Goal: Task Accomplishment & Management: Manage account settings

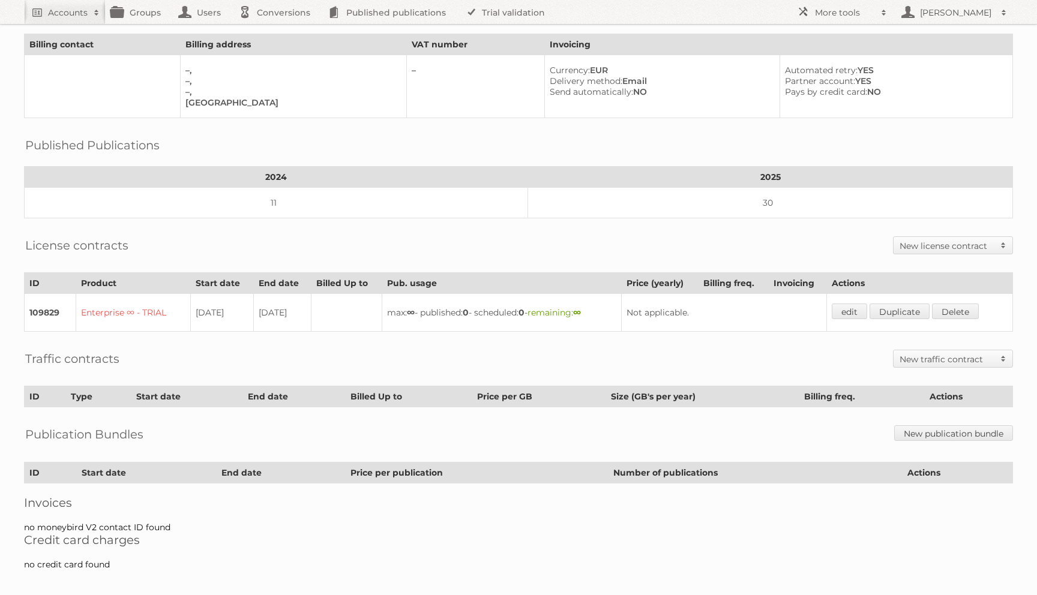
scroll to position [77, 0]
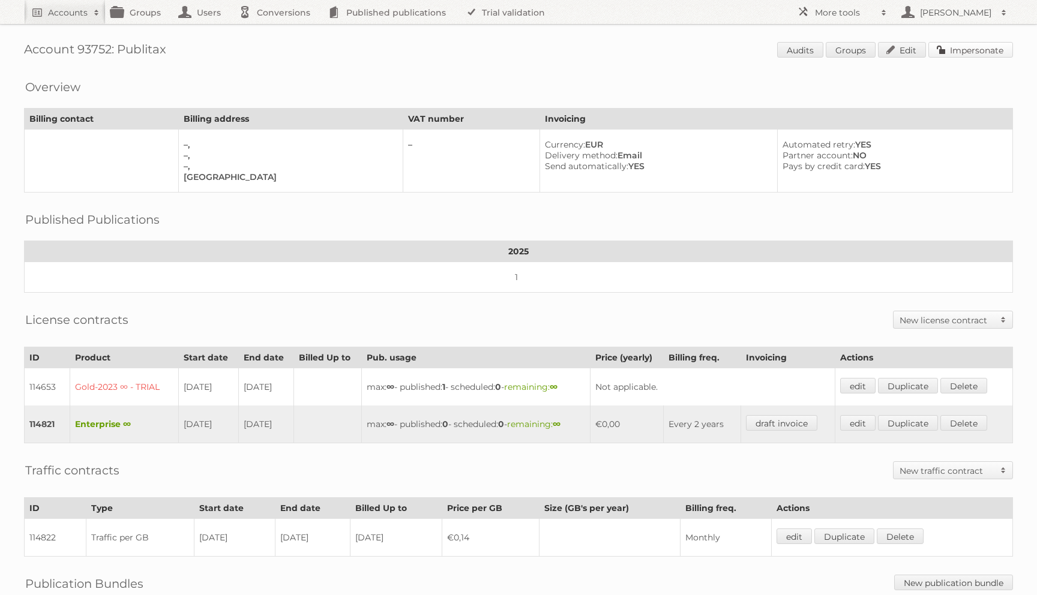
click at [954, 44] on link "Impersonate" at bounding box center [970, 50] width 85 height 16
click at [806, 50] on link "Audits" at bounding box center [800, 50] width 46 height 16
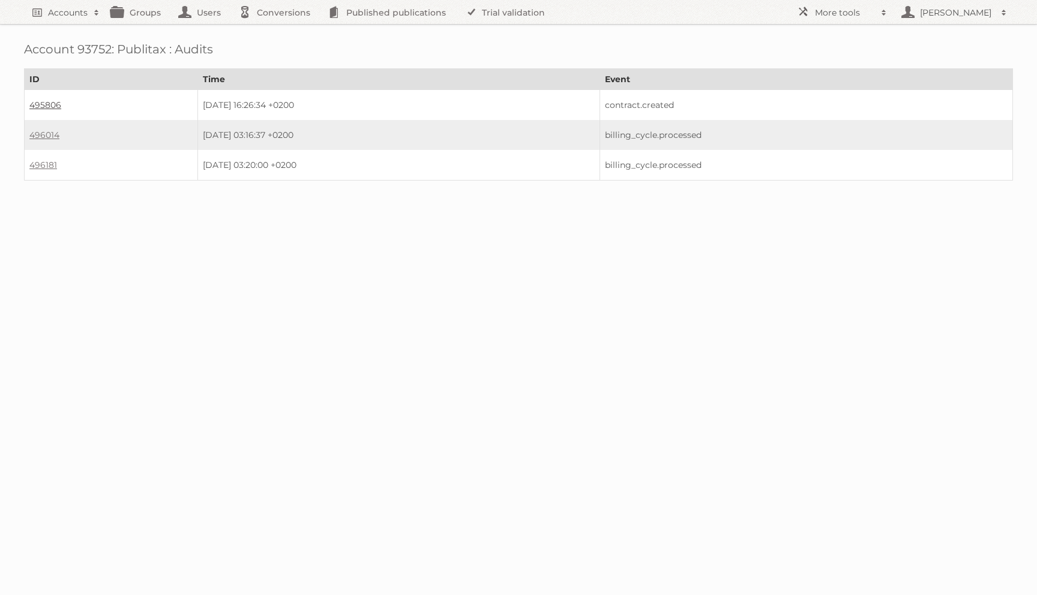
click at [41, 104] on link "495806" at bounding box center [45, 105] width 32 height 11
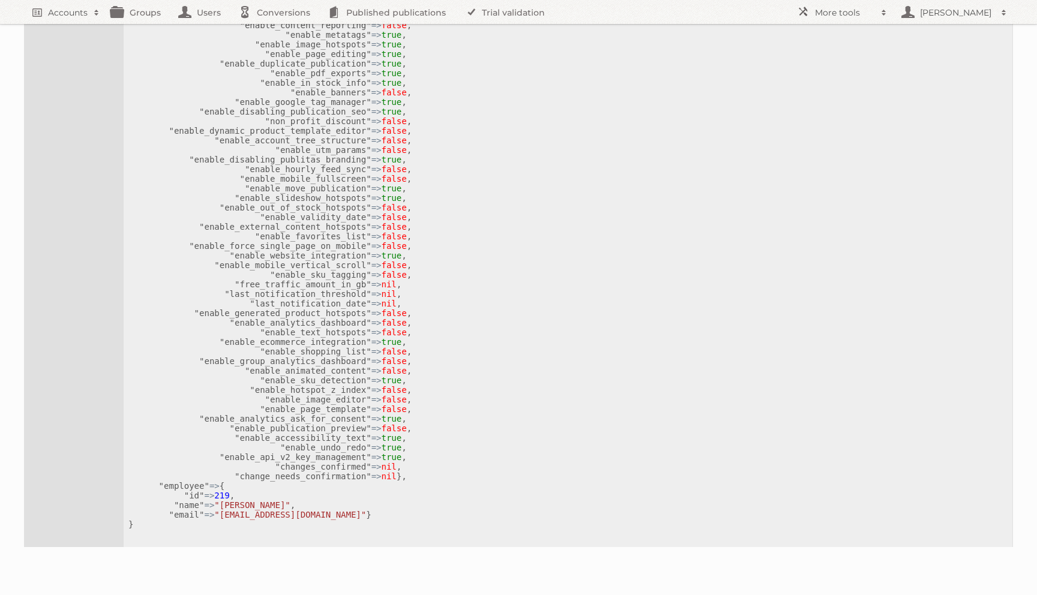
scroll to position [656, 0]
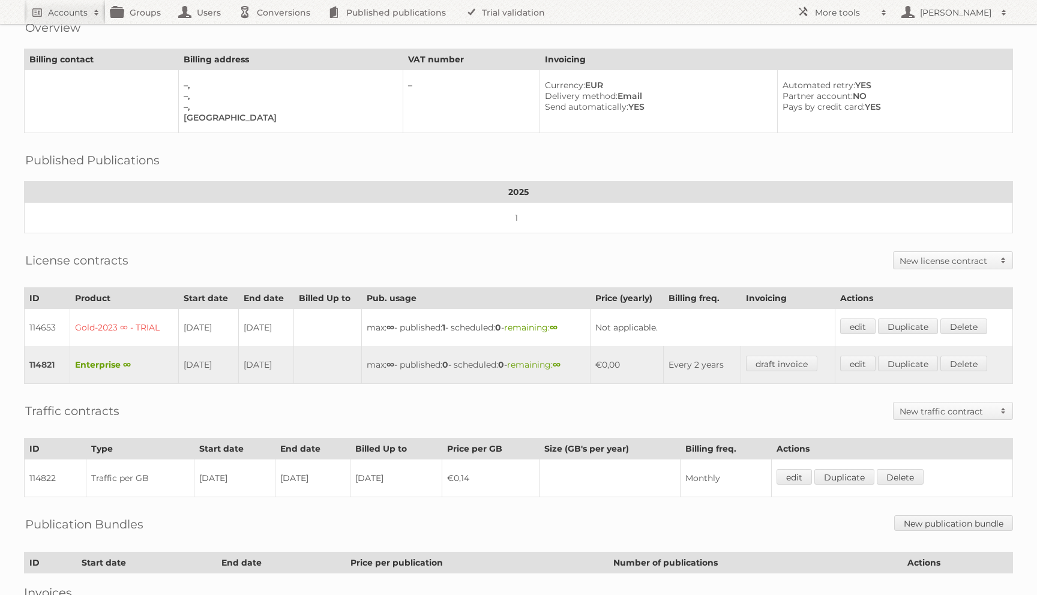
scroll to position [68, 0]
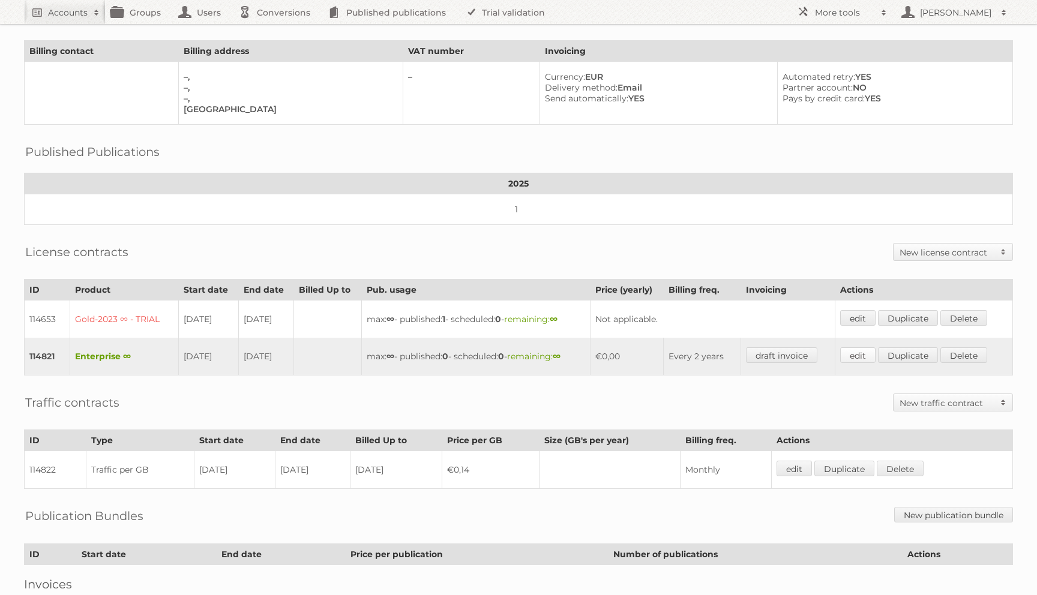
click at [857, 349] on link "edit" at bounding box center [857, 355] width 35 height 16
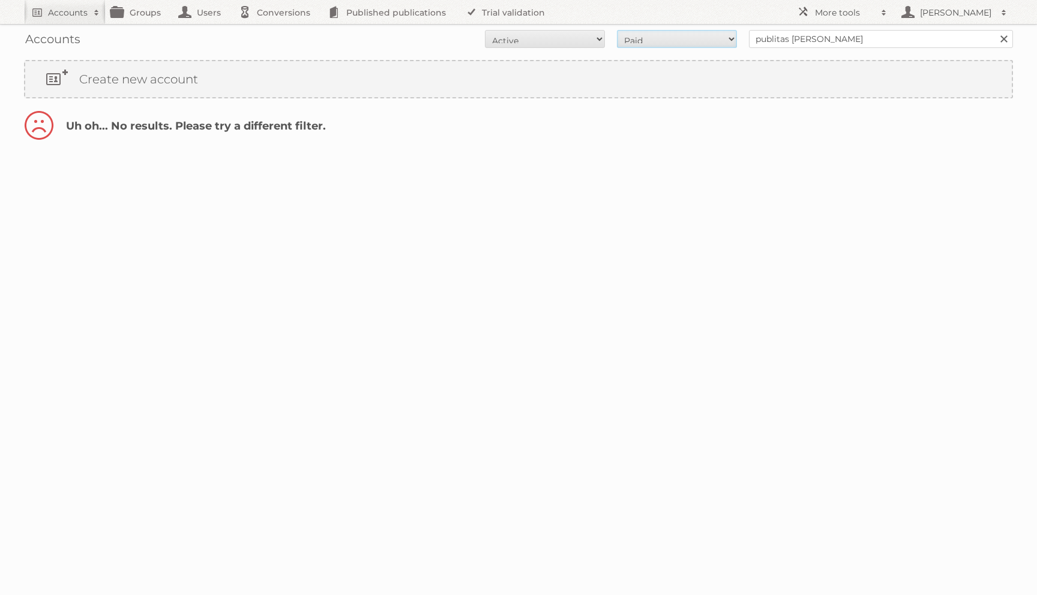
click at [679, 45] on select "All Paid Trials Self service" at bounding box center [677, 39] width 120 height 18
select select "trials"
click at [617, 30] on select "All Paid Trials Self service" at bounding box center [677, 39] width 120 height 18
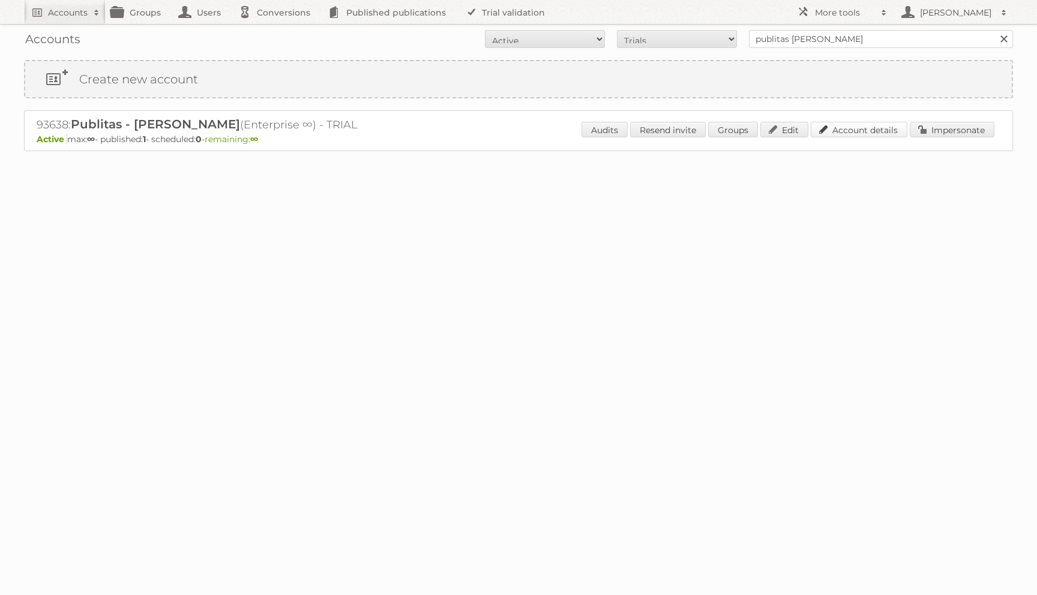
click at [836, 133] on link "Account details" at bounding box center [859, 130] width 97 height 16
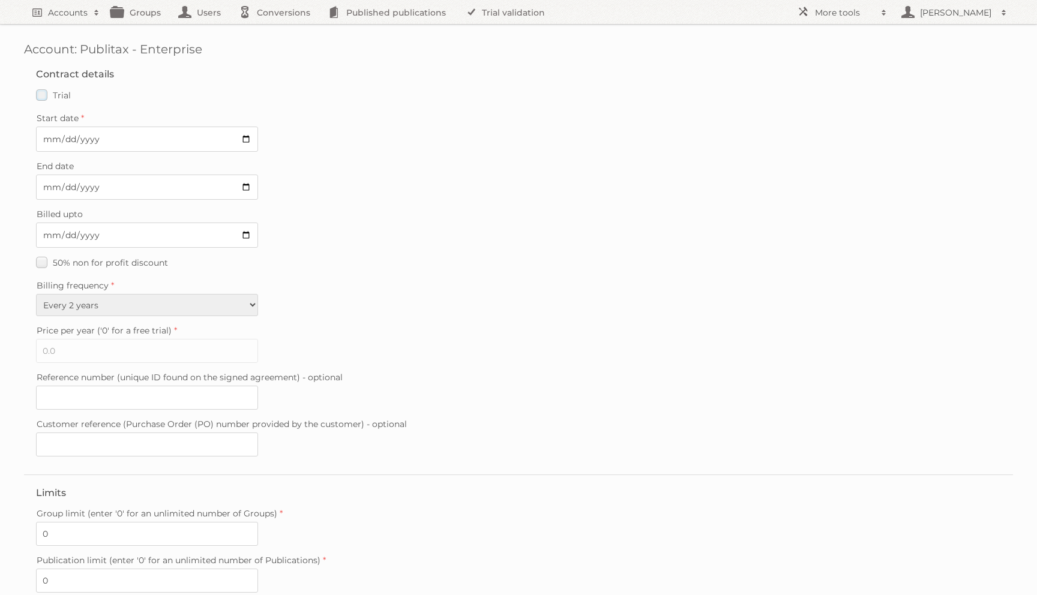
click at [51, 100] on label "Trial" at bounding box center [53, 94] width 35 height 17
click at [0, 0] on input "Trial" at bounding box center [0, 0] width 0 height 0
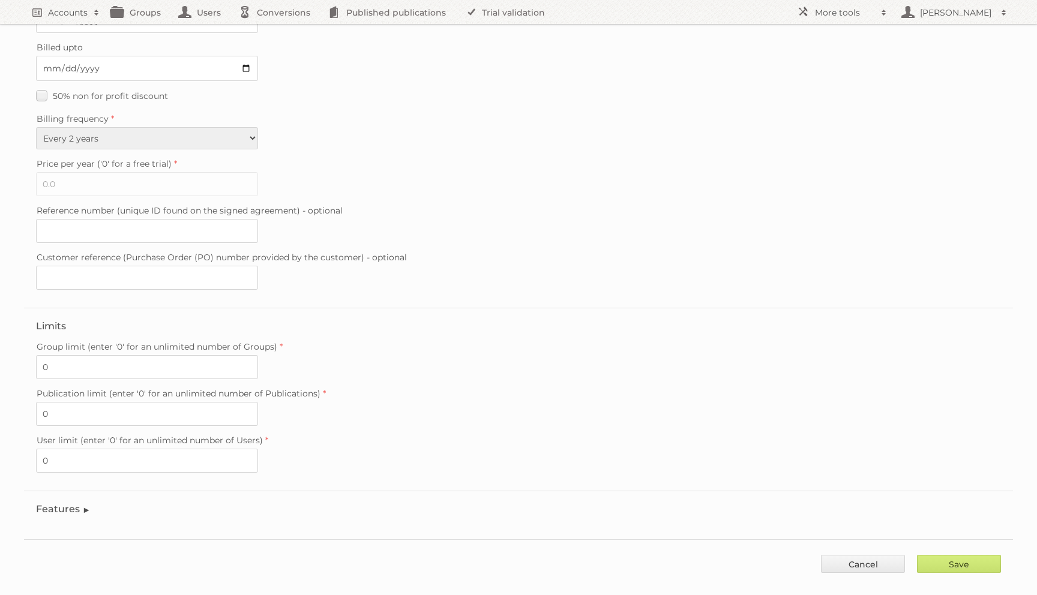
scroll to position [195, 0]
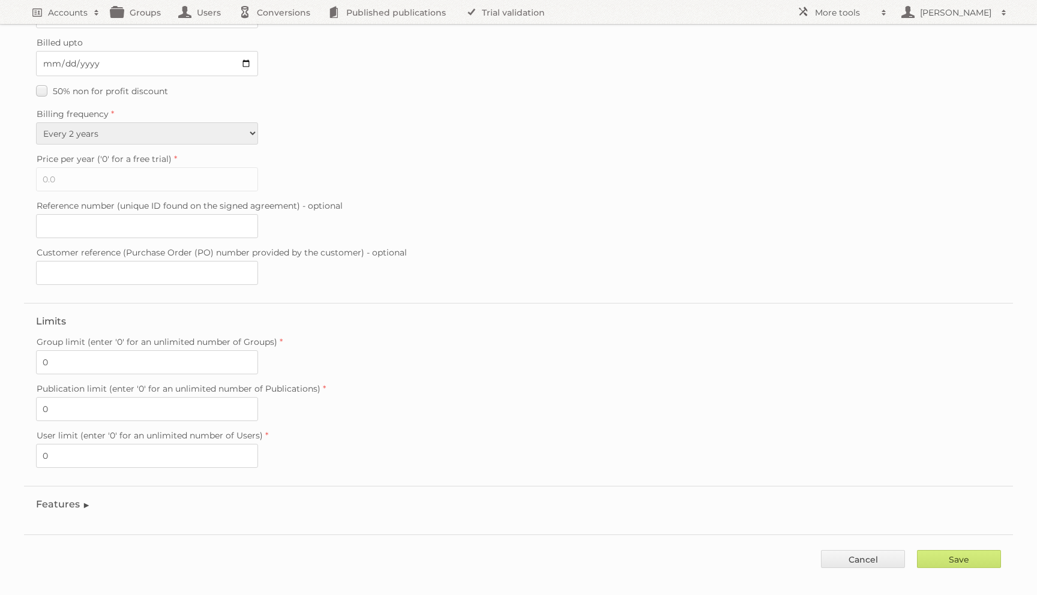
click at [947, 561] on div "Account: Publitax - Enterprise Contract details Trial Verified trial Start date…" at bounding box center [518, 194] width 1037 height 778
click at [947, 553] on input "Save" at bounding box center [959, 559] width 84 height 18
type input "..."
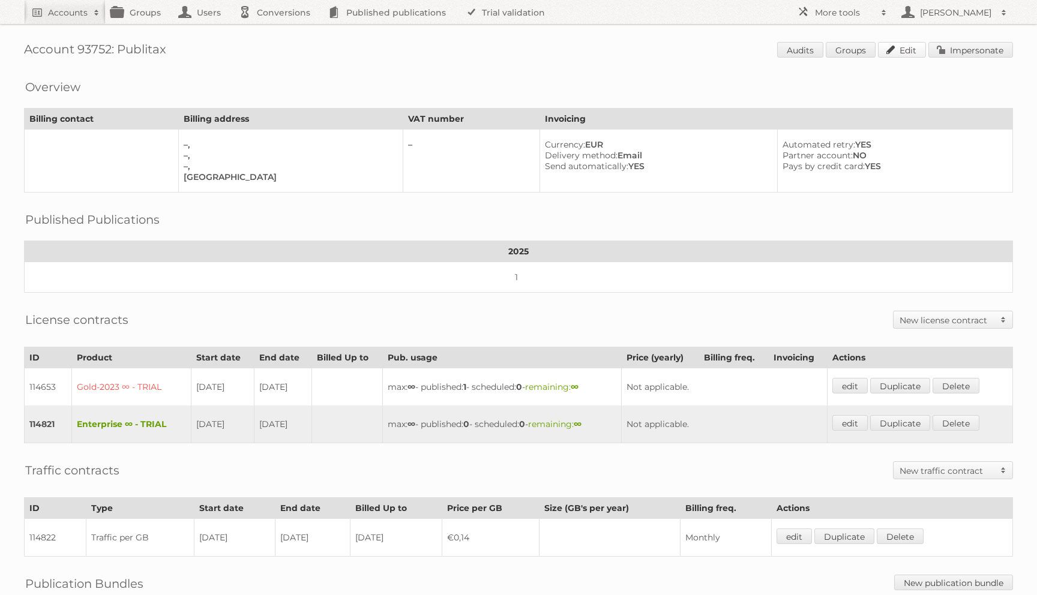
click at [894, 47] on link "Edit" at bounding box center [902, 50] width 48 height 16
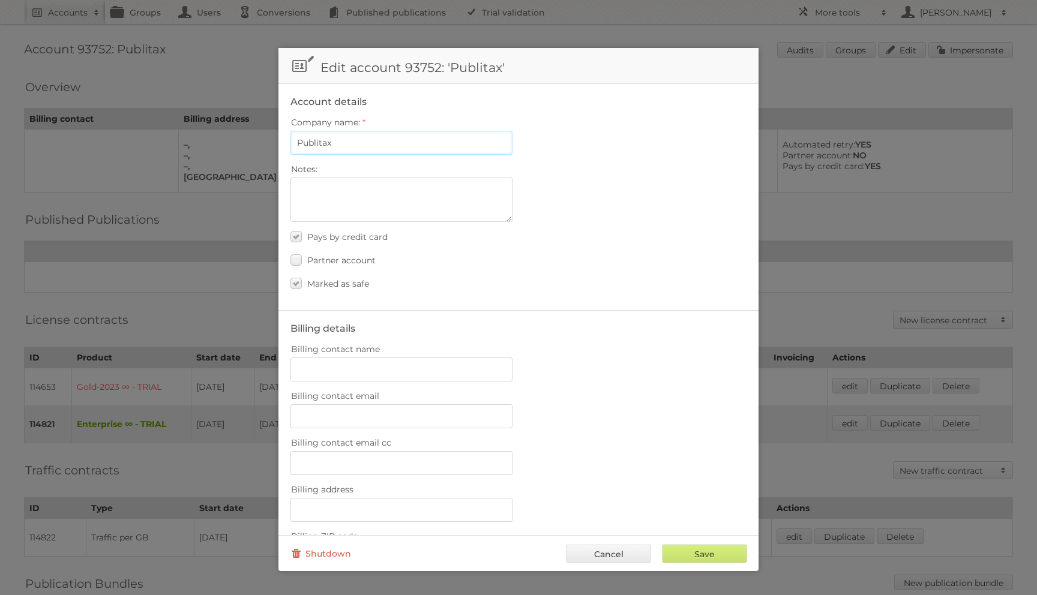
click at [338, 139] on input "Publitax" at bounding box center [401, 143] width 222 height 24
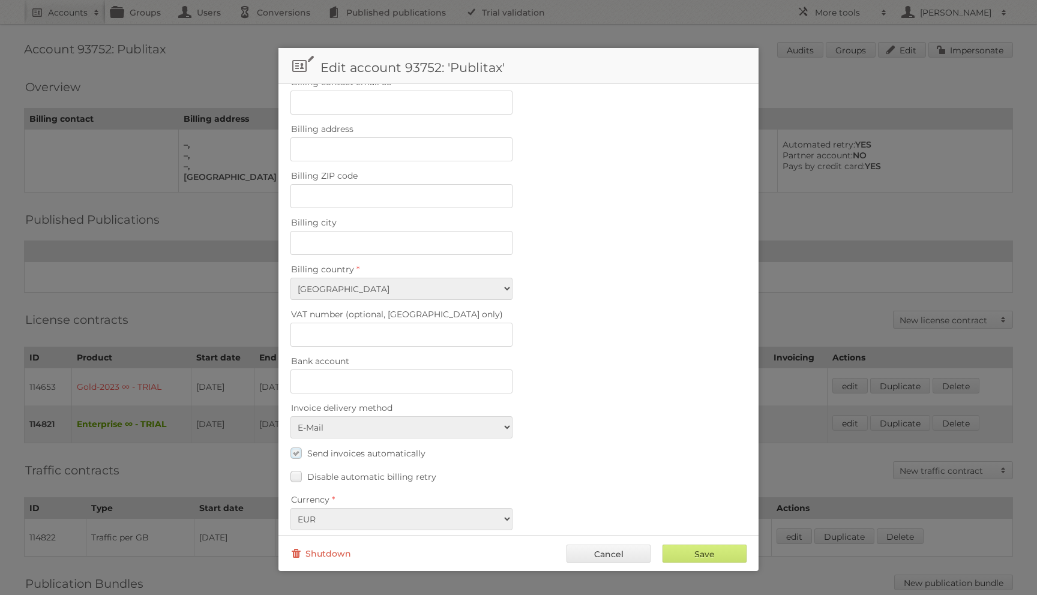
type input "Publitas - Yuliya 2"
click at [404, 448] on span "Send invoices automatically" at bounding box center [366, 453] width 118 height 11
click at [397, 448] on span "Send invoices automatically" at bounding box center [366, 453] width 118 height 11
click at [0, 0] on input "Send invoices automatically" at bounding box center [0, 0] width 0 height 0
click at [685, 557] on input "Save" at bounding box center [704, 554] width 84 height 18
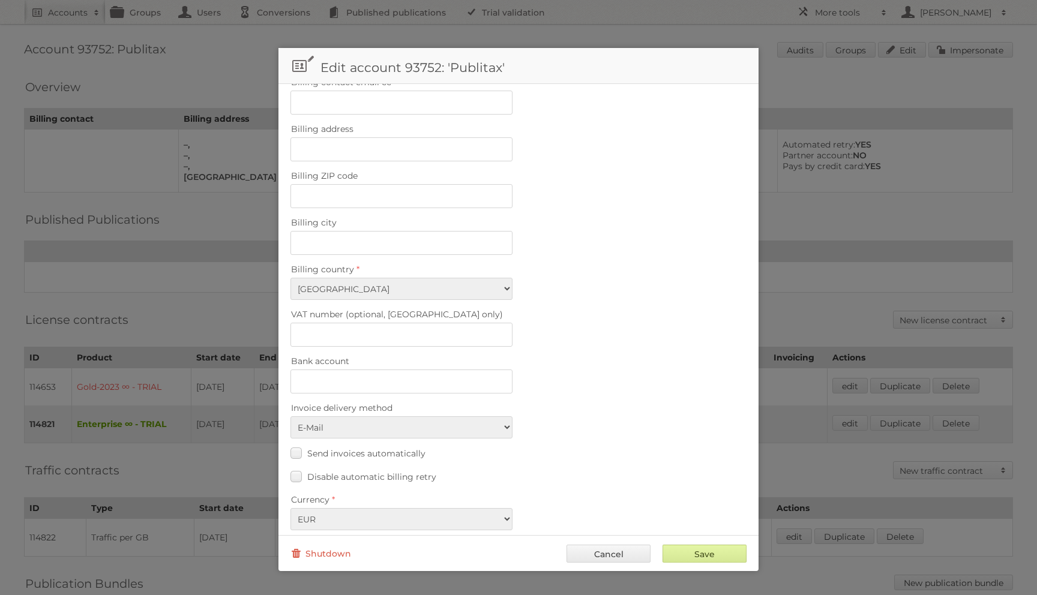
type input "..."
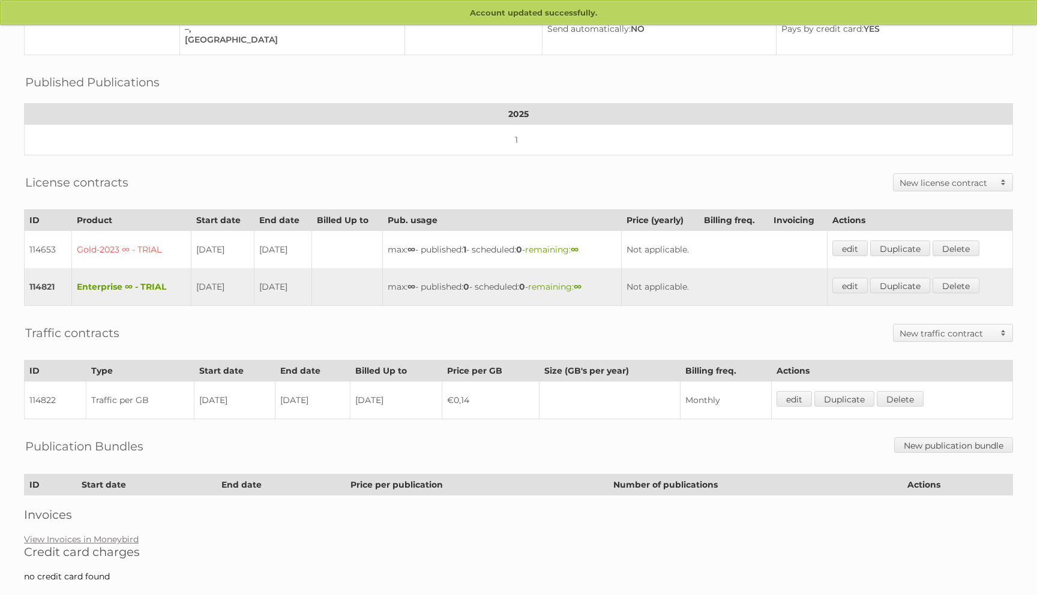
scroll to position [152, 0]
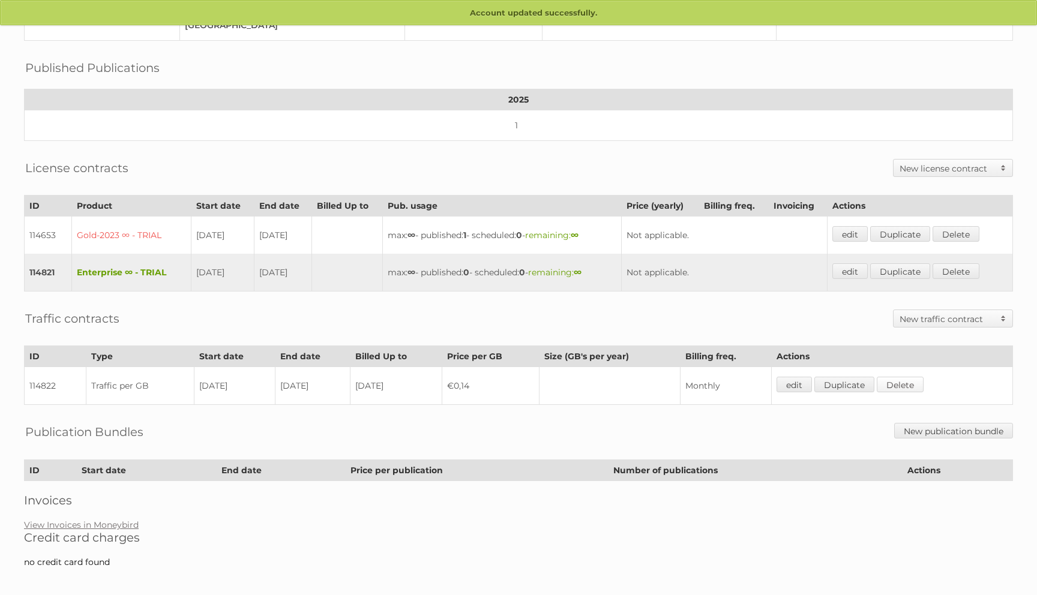
click at [896, 378] on link "Delete" at bounding box center [900, 385] width 47 height 16
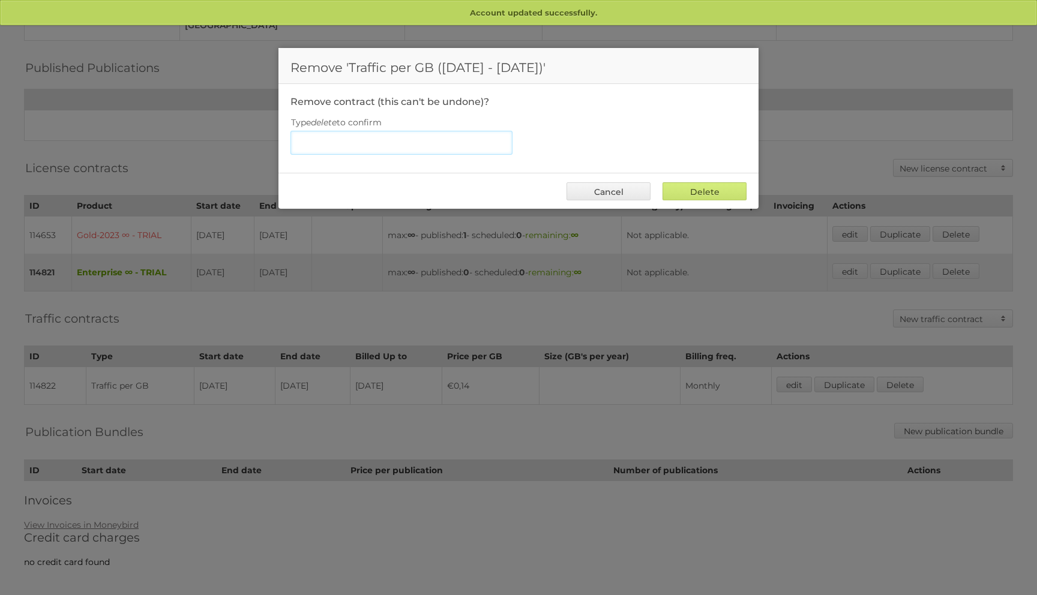
click at [349, 140] on input "Type delete to confirm" at bounding box center [401, 143] width 222 height 24
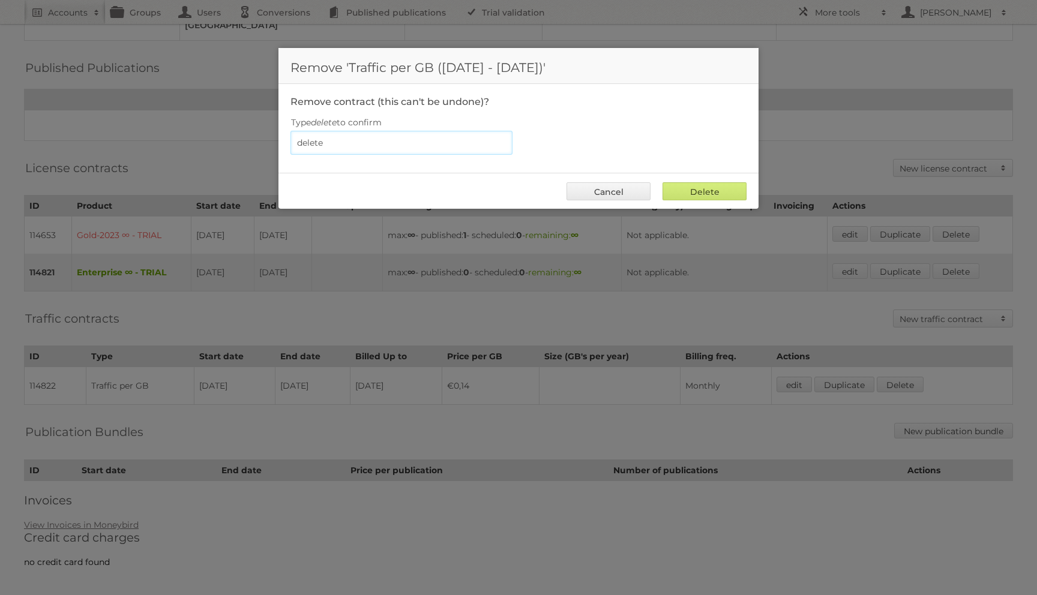
type input "delete"
click at [662, 182] on input "Delete" at bounding box center [704, 191] width 84 height 18
type input "Delete"
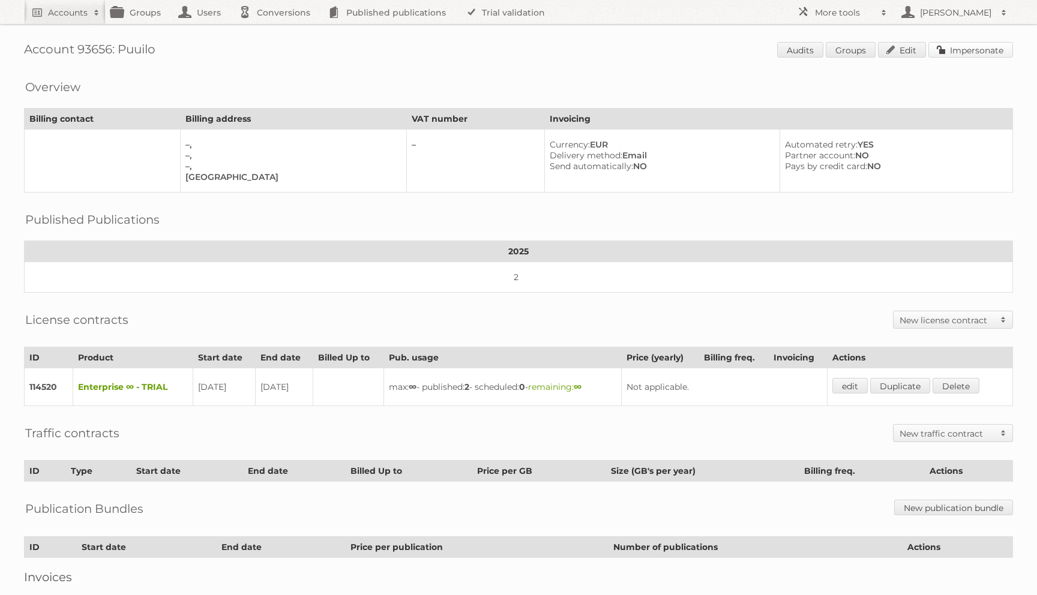
click at [956, 50] on link "Impersonate" at bounding box center [970, 50] width 85 height 16
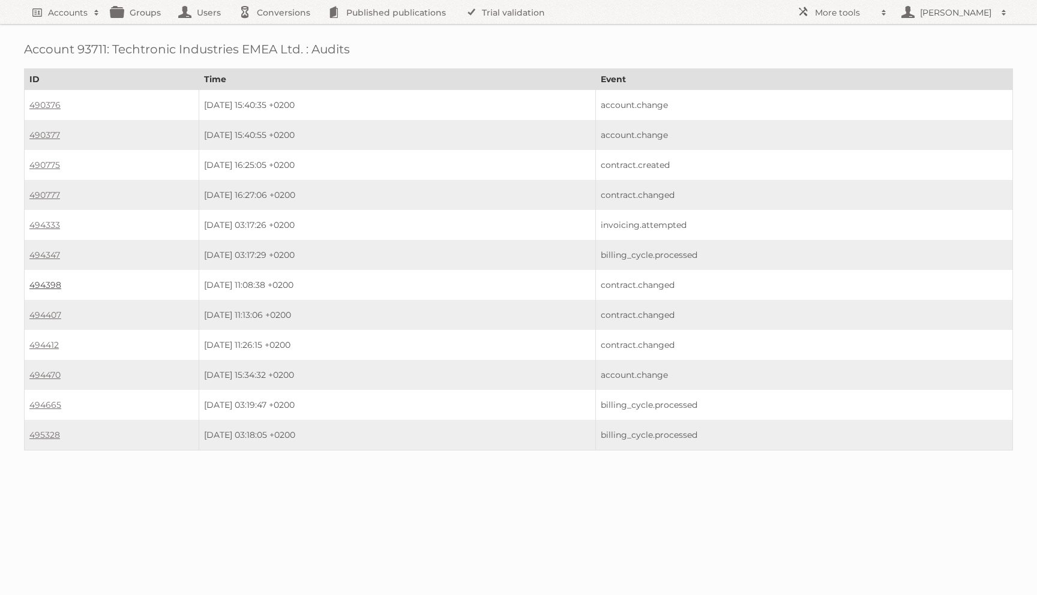
click at [48, 280] on link "494398" at bounding box center [45, 285] width 32 height 11
click at [43, 311] on link "494407" at bounding box center [45, 315] width 32 height 11
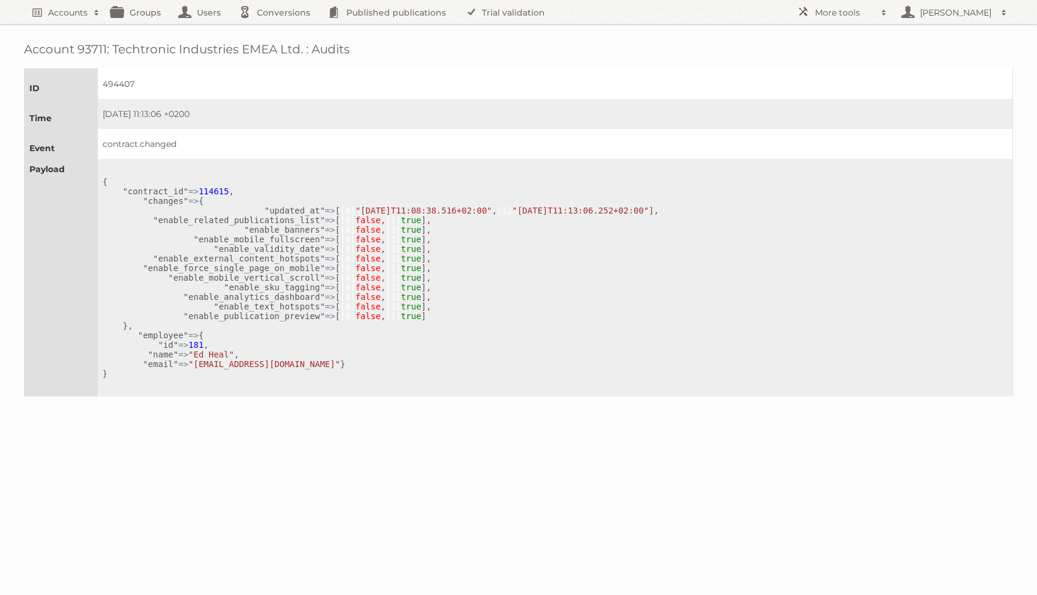
scroll to position [220, 0]
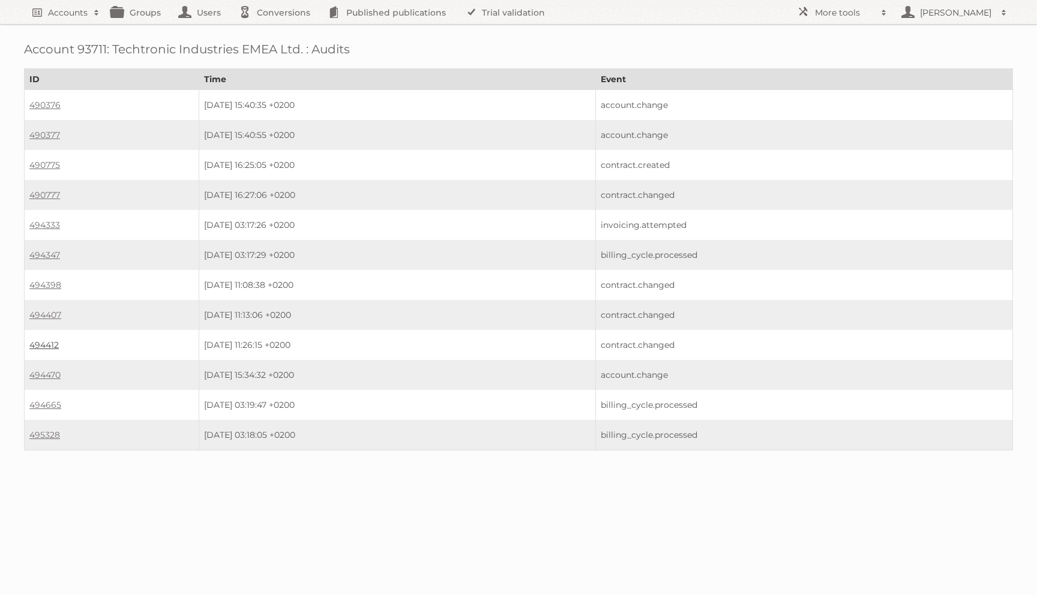
click at [44, 341] on link "494412" at bounding box center [43, 345] width 29 height 11
click at [50, 376] on td "494470" at bounding box center [112, 375] width 175 height 30
click at [49, 370] on link "494470" at bounding box center [44, 375] width 31 height 11
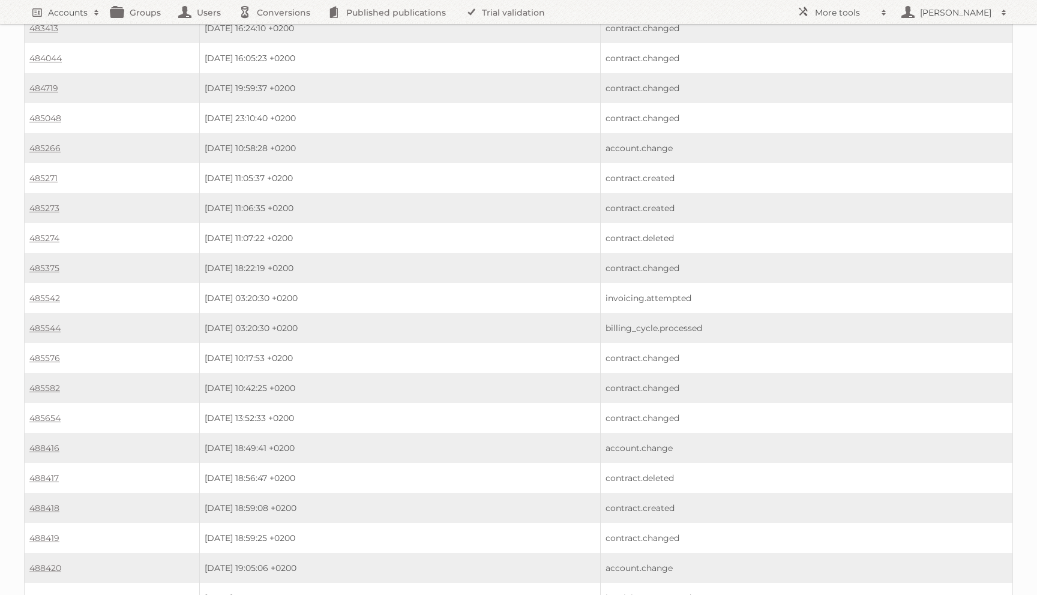
scroll to position [954, 0]
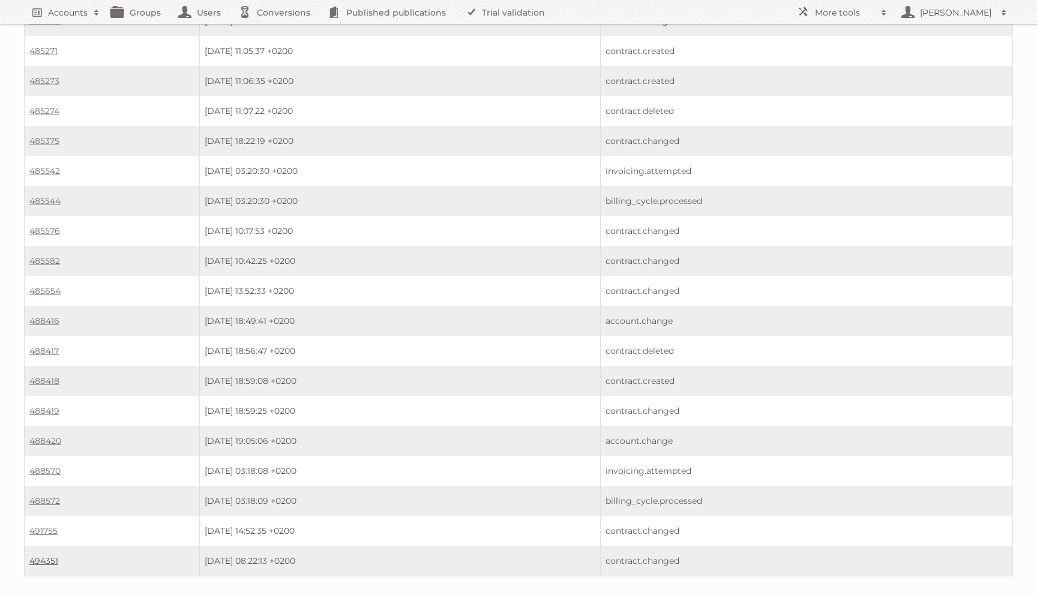
click at [54, 556] on link "494351" at bounding box center [43, 561] width 29 height 11
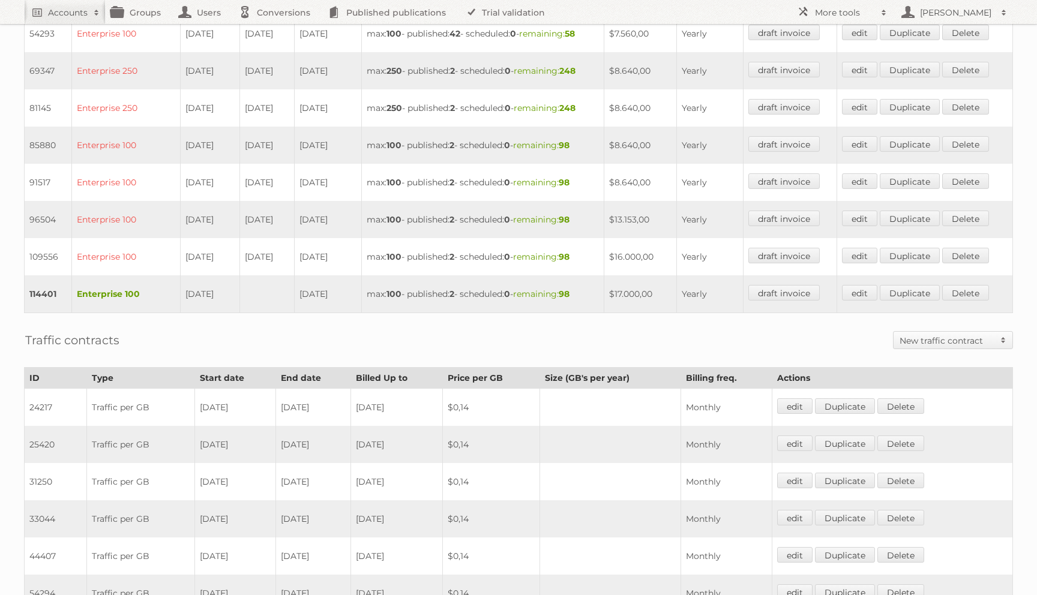
scroll to position [786, 0]
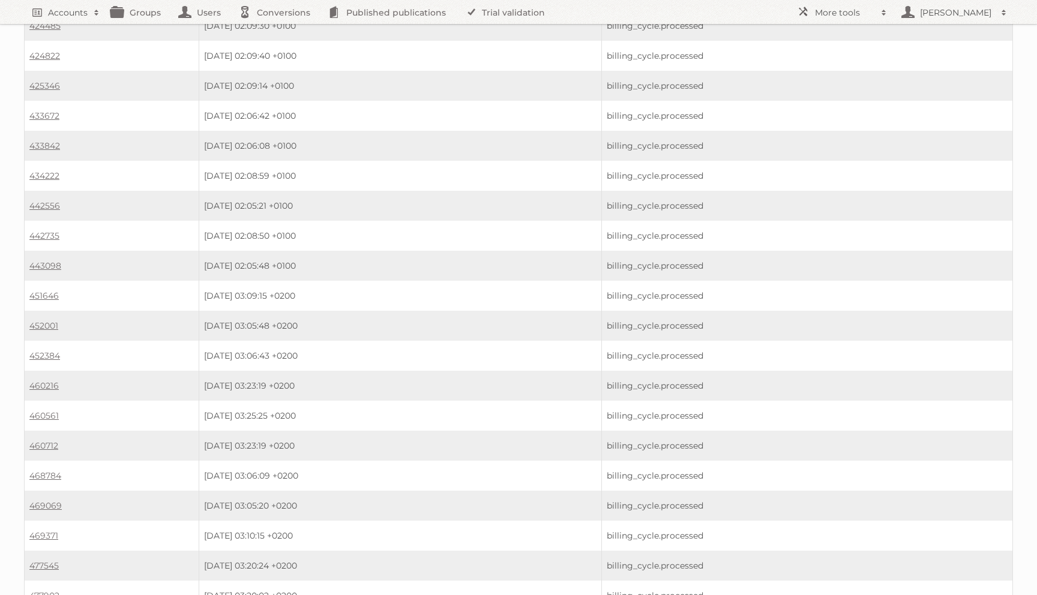
scroll to position [3718, 0]
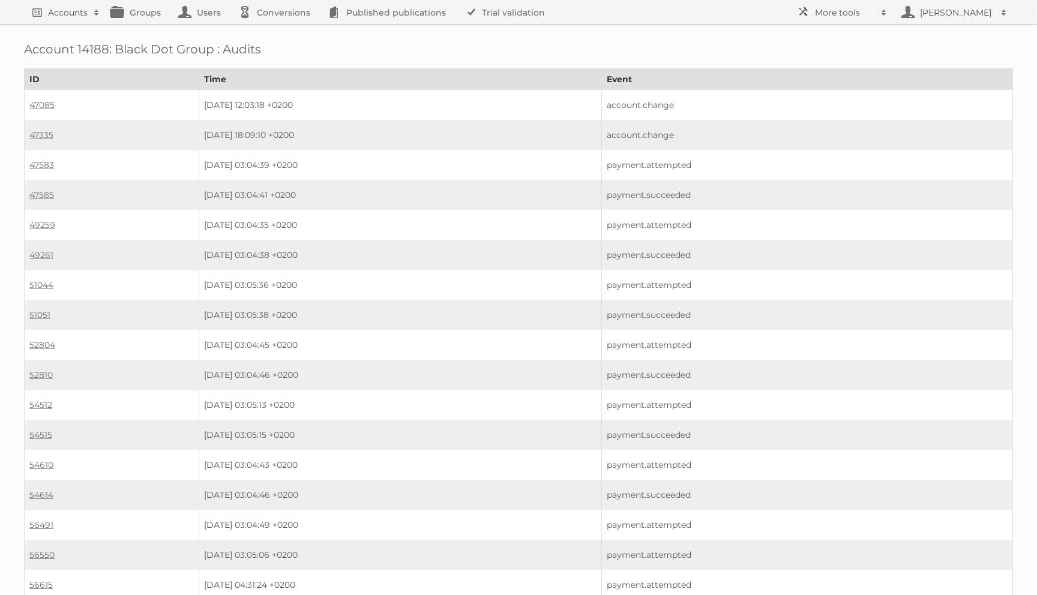
scroll to position [3718, 0]
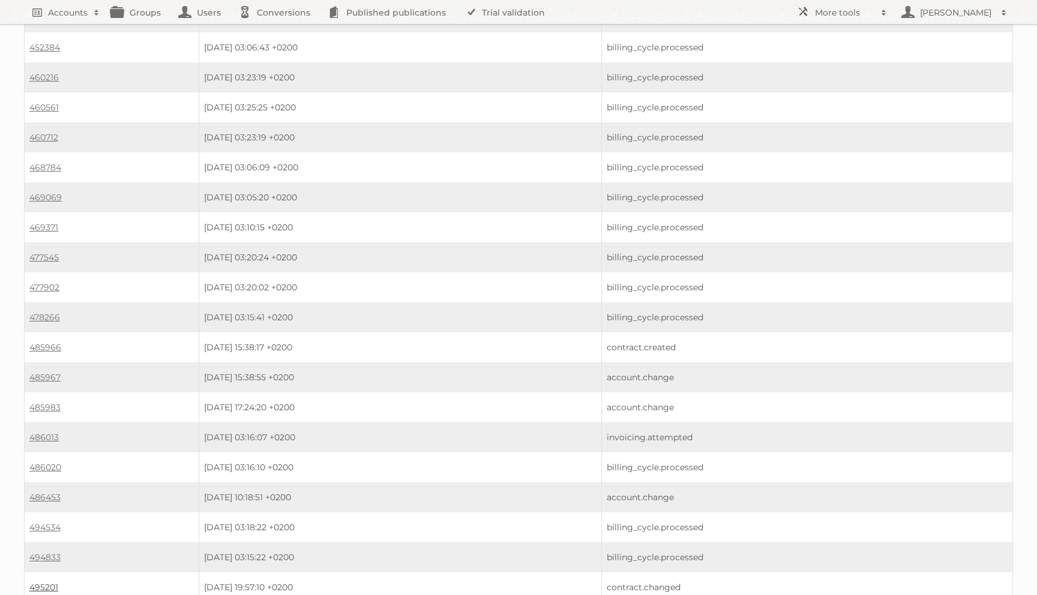
click at [43, 582] on link "495201" at bounding box center [43, 587] width 29 height 11
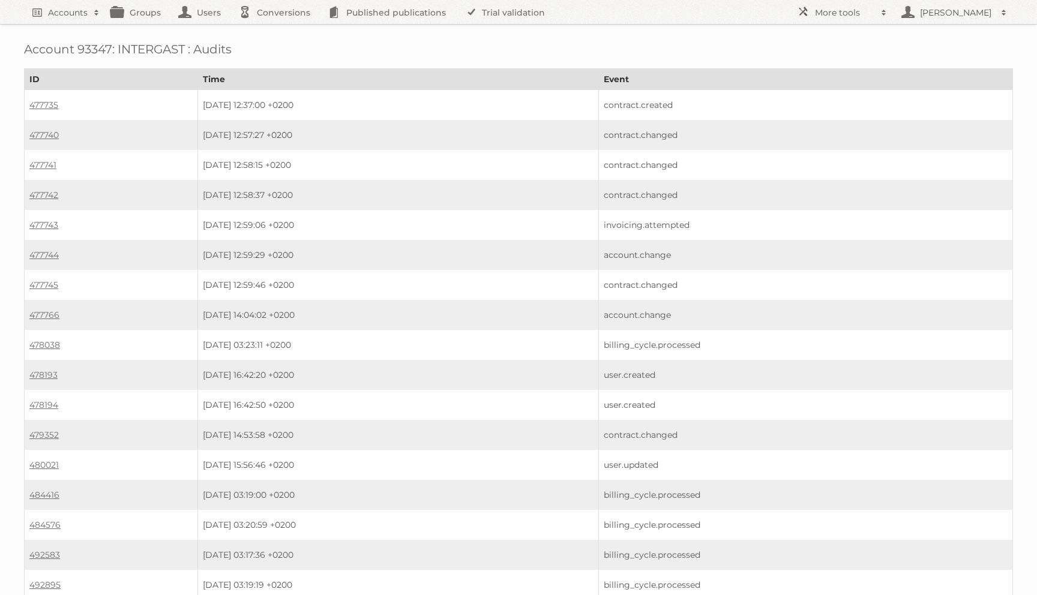
scroll to position [101, 0]
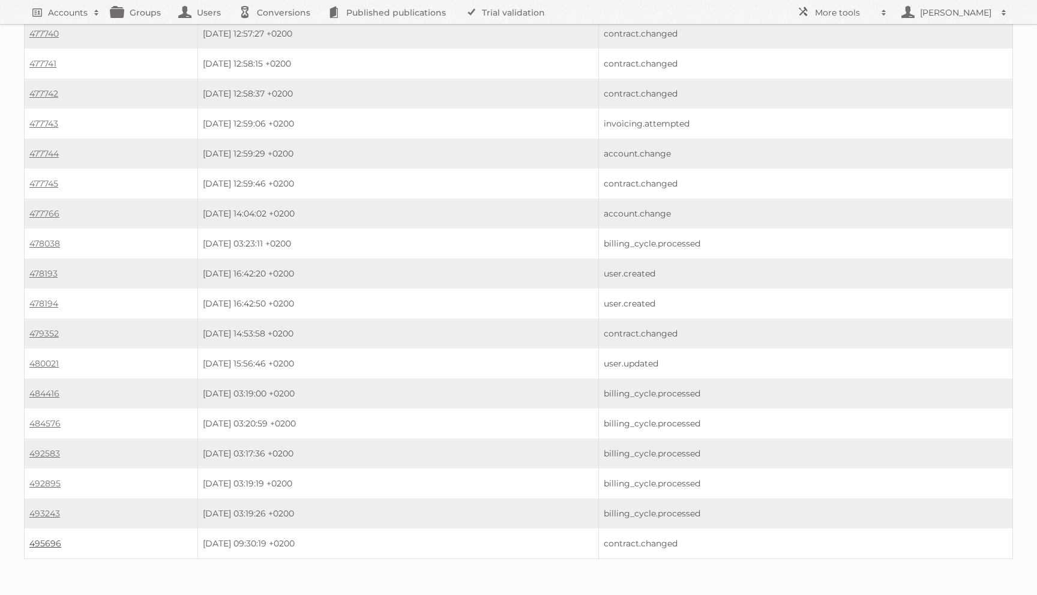
click at [46, 538] on link "495696" at bounding box center [45, 543] width 32 height 11
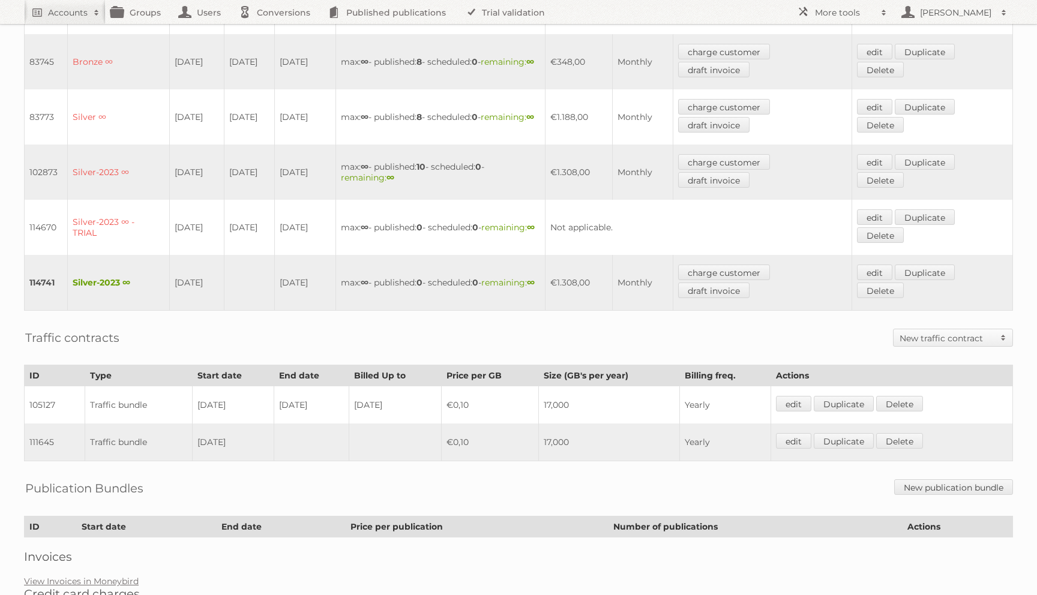
scroll to position [487, 0]
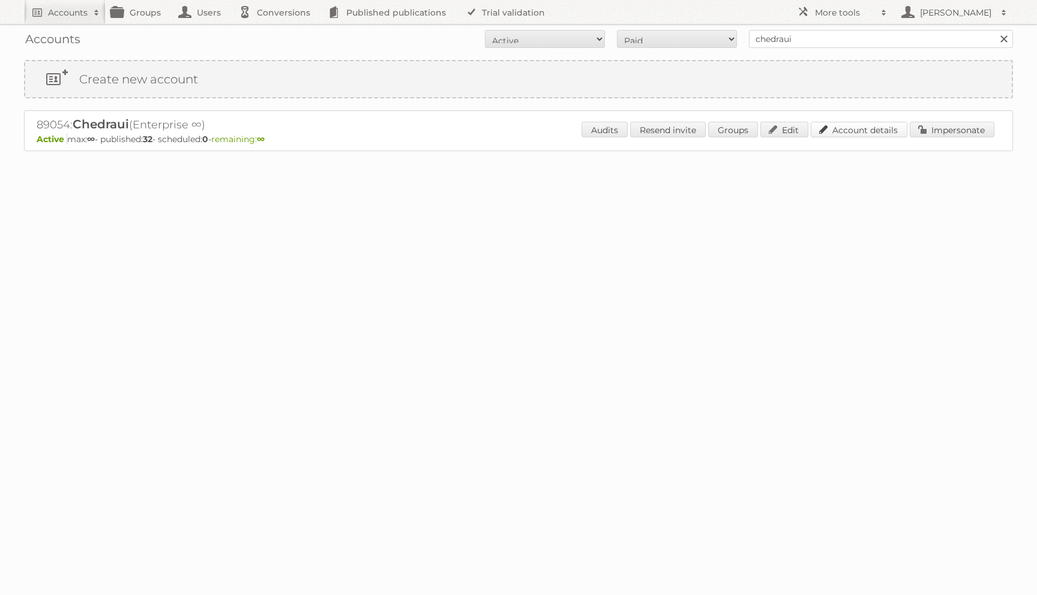
click at [840, 125] on link "Account details" at bounding box center [859, 130] width 97 height 16
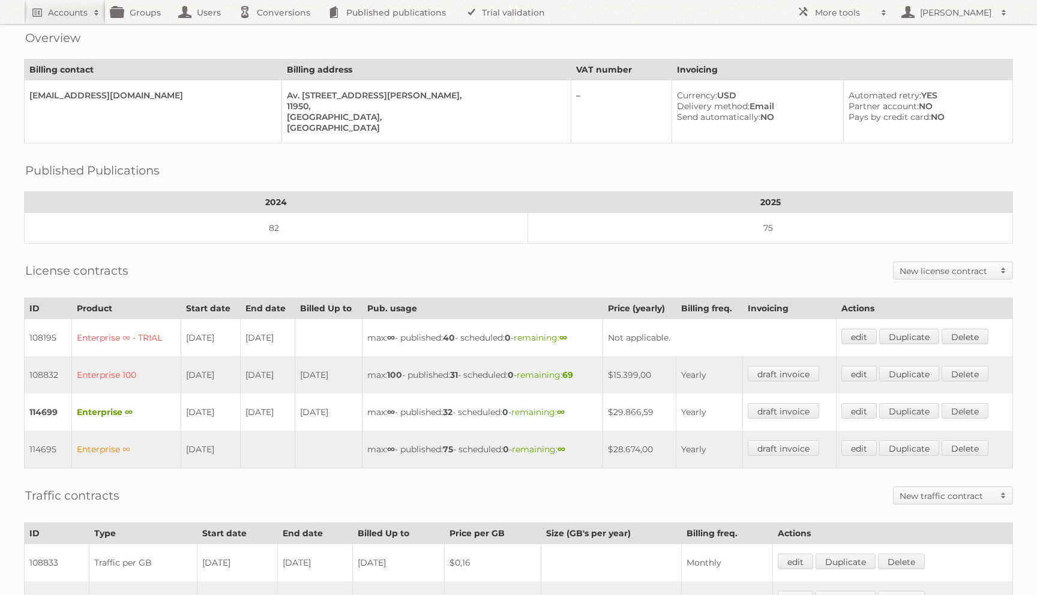
scroll to position [97, 0]
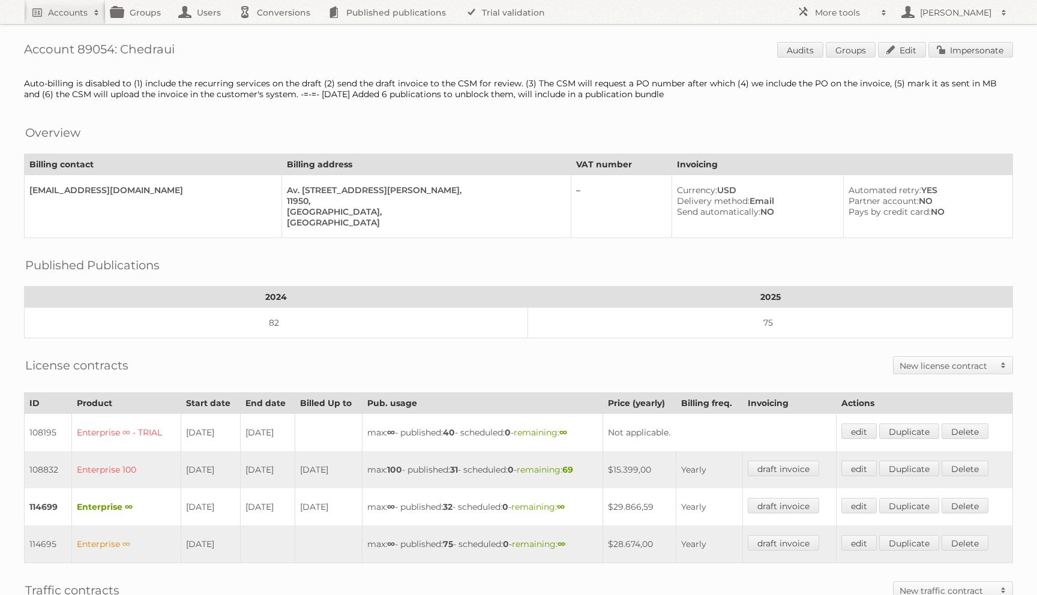
scroll to position [16, 0]
